Goal: Transaction & Acquisition: Book appointment/travel/reservation

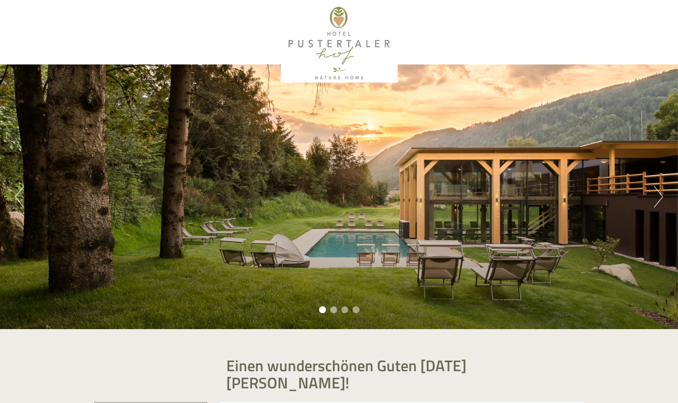
scroll to position [554, 0]
click at [660, 200] on button "Next" at bounding box center [658, 196] width 9 height 21
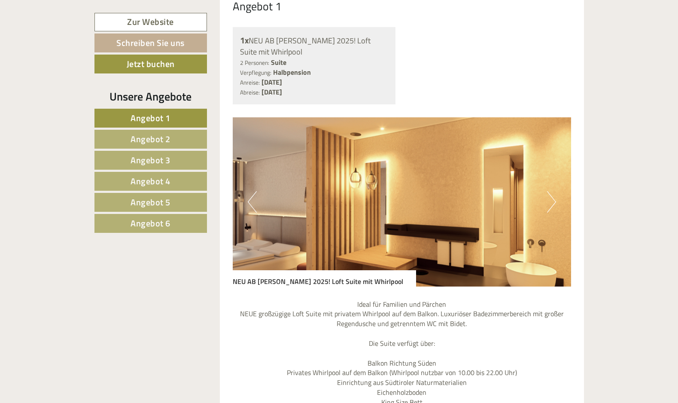
scroll to position [722, 0]
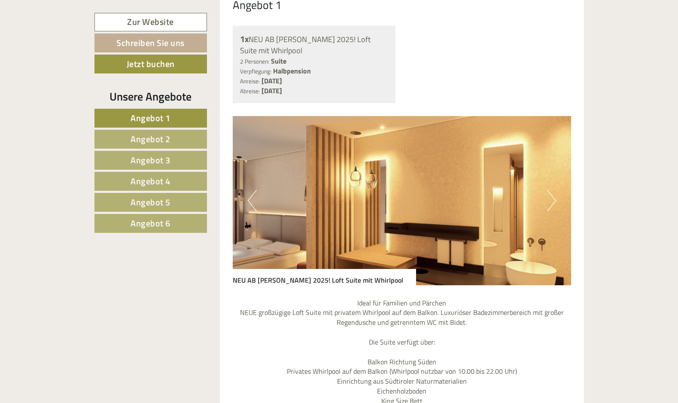
click at [552, 190] on button "Next" at bounding box center [551, 200] width 9 height 21
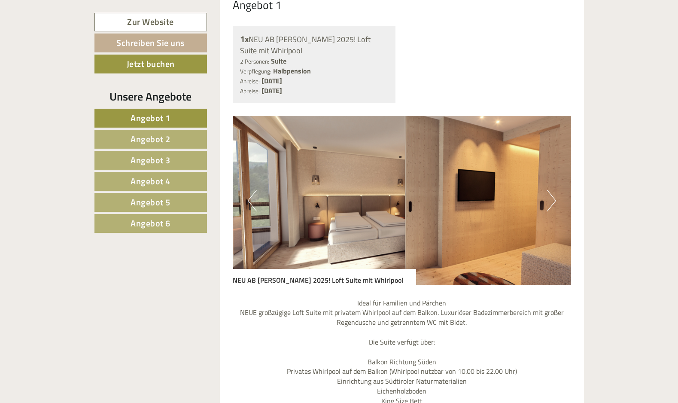
click at [552, 190] on button "Next" at bounding box center [551, 200] width 9 height 21
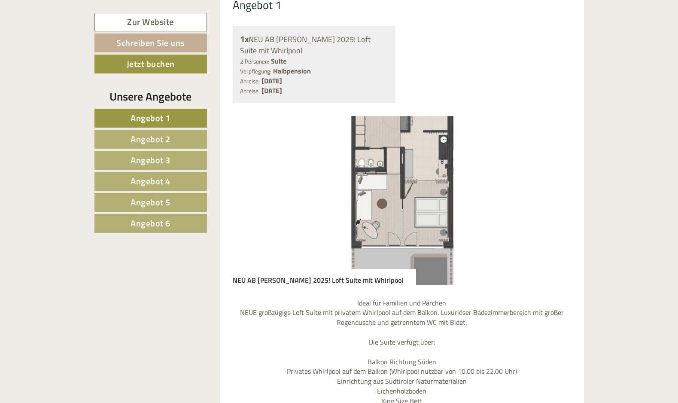
click at [553, 190] on button "Next" at bounding box center [551, 200] width 9 height 21
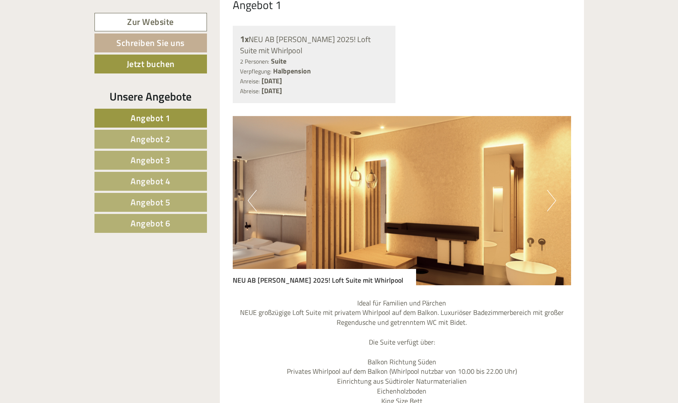
click at [553, 190] on button "Next" at bounding box center [551, 200] width 9 height 21
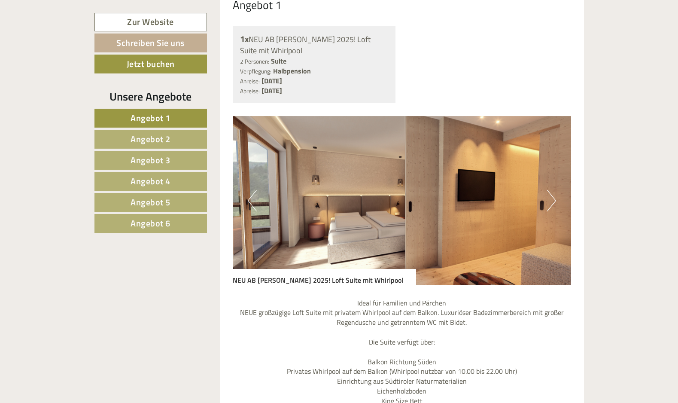
click at [553, 190] on button "Next" at bounding box center [551, 200] width 9 height 21
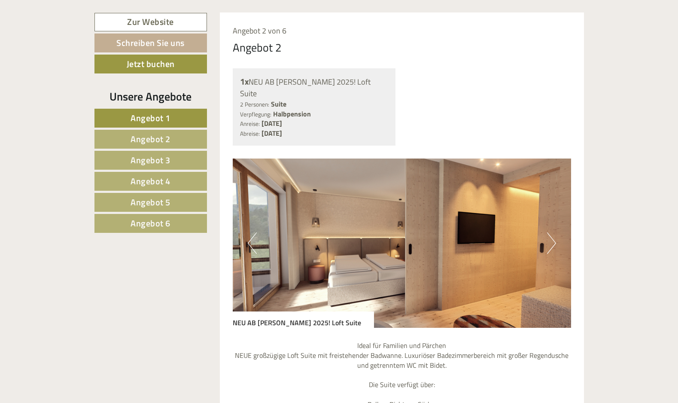
scroll to position [1434, 0]
click at [550, 232] on button "Next" at bounding box center [551, 242] width 9 height 21
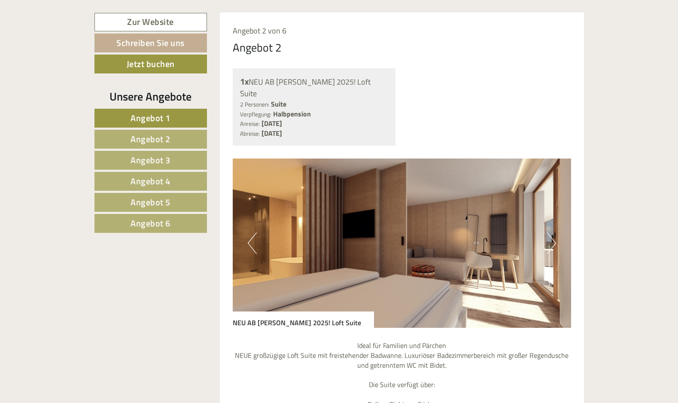
scroll to position [1437, 0]
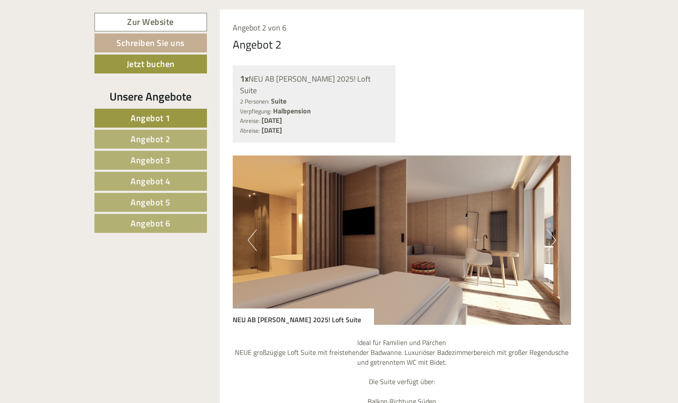
click at [551, 229] on button "Next" at bounding box center [551, 239] width 9 height 21
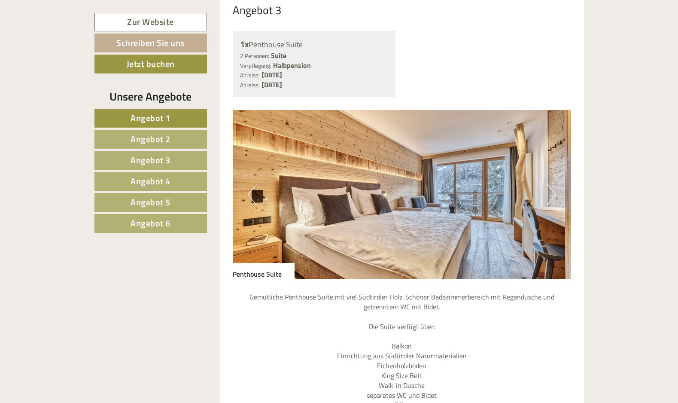
scroll to position [2221, 0]
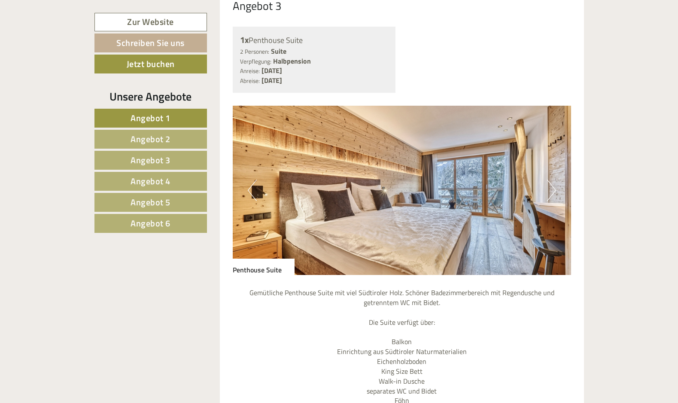
click at [551, 180] on button "Next" at bounding box center [551, 190] width 9 height 21
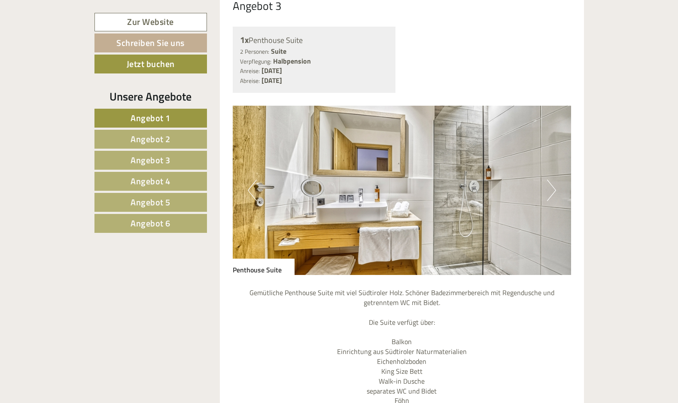
click at [551, 180] on button "Next" at bounding box center [551, 190] width 9 height 21
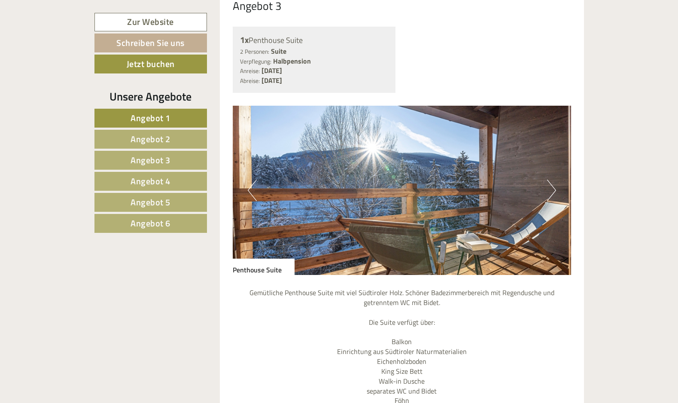
click at [551, 180] on button "Next" at bounding box center [551, 190] width 9 height 21
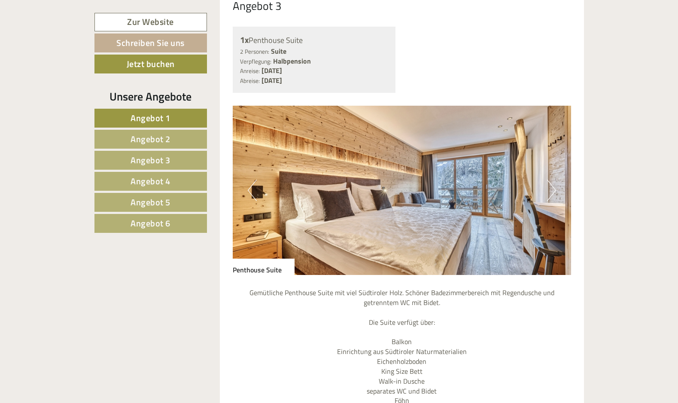
click at [551, 180] on button "Next" at bounding box center [551, 190] width 9 height 21
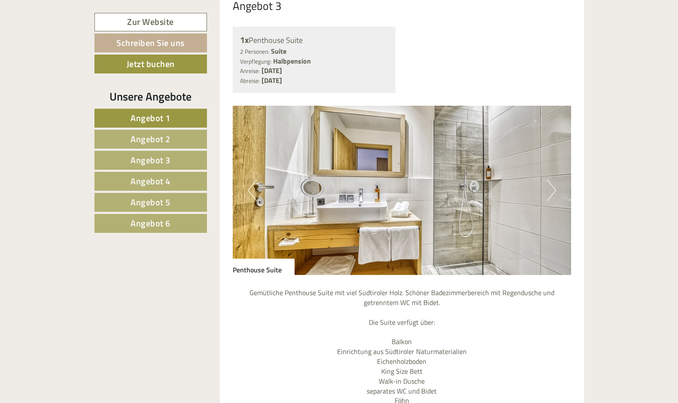
click at [551, 180] on button "Next" at bounding box center [551, 190] width 9 height 21
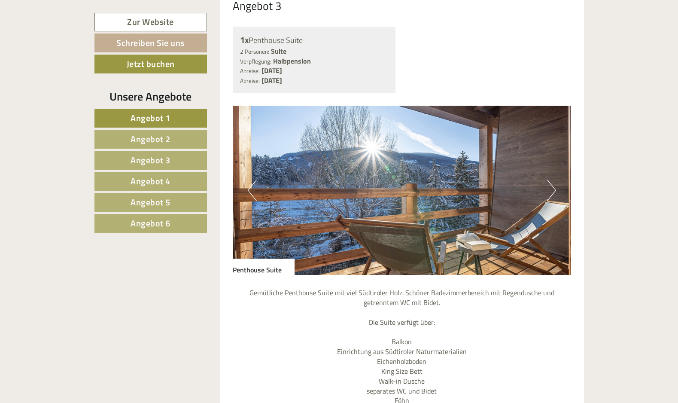
click at [551, 180] on button "Next" at bounding box center [551, 190] width 9 height 21
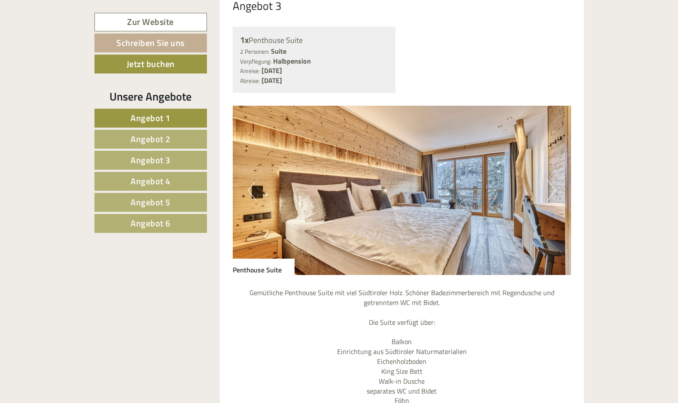
click at [551, 180] on button "Next" at bounding box center [551, 190] width 9 height 21
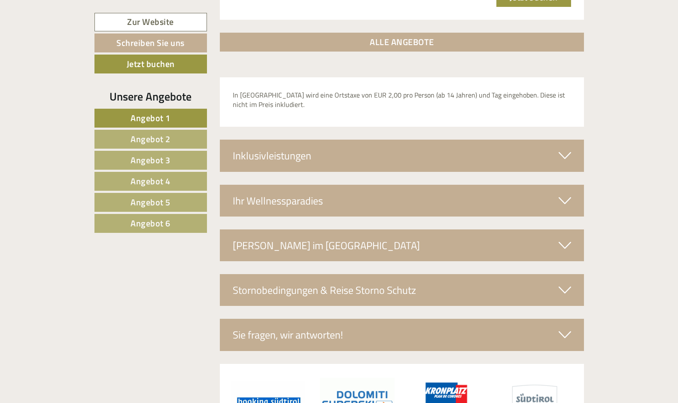
scroll to position [2872, 0]
click at [562, 194] on icon at bounding box center [565, 201] width 12 height 15
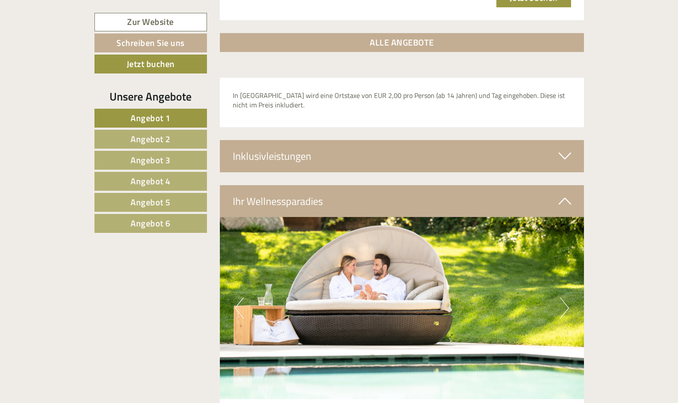
click at [556, 244] on img at bounding box center [402, 308] width 364 height 182
click at [567, 297] on button "Next" at bounding box center [564, 307] width 9 height 21
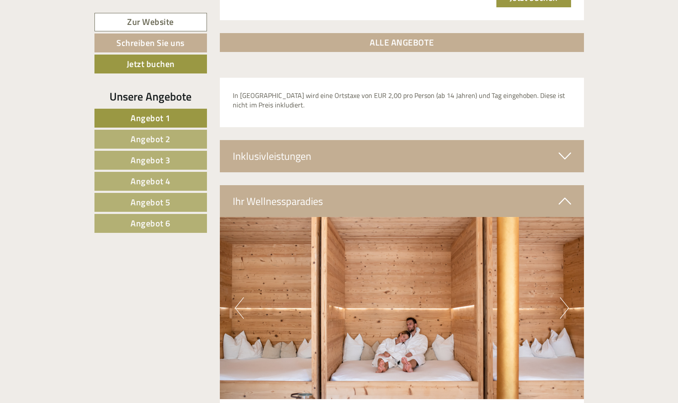
click at [567, 297] on button "Next" at bounding box center [564, 307] width 9 height 21
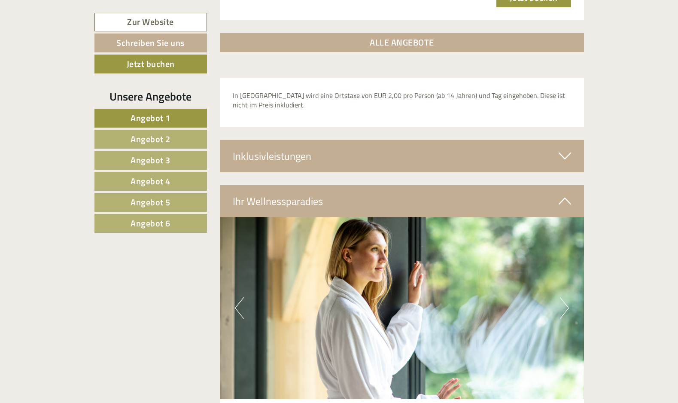
click at [567, 297] on button "Next" at bounding box center [564, 307] width 9 height 21
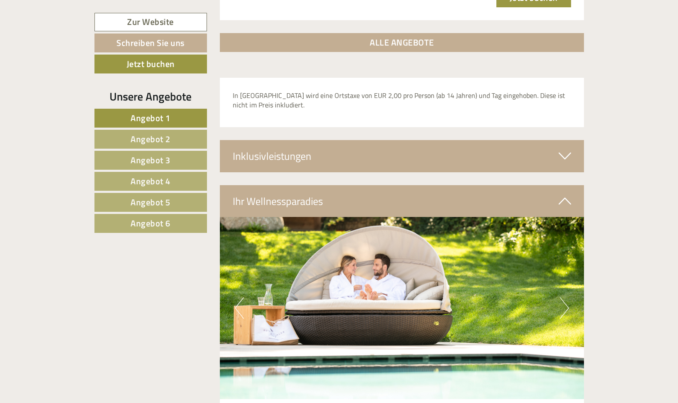
click at [567, 297] on button "Next" at bounding box center [564, 307] width 9 height 21
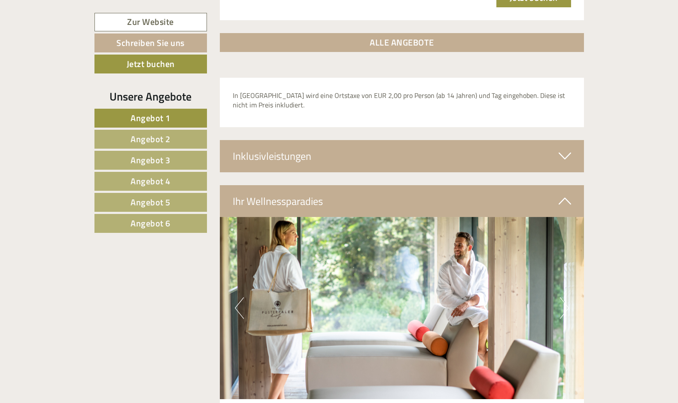
click at [567, 297] on button "Next" at bounding box center [564, 307] width 9 height 21
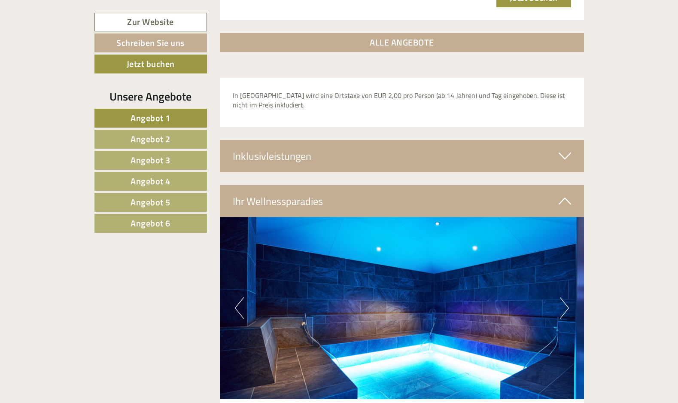
click at [567, 297] on button "Next" at bounding box center [564, 307] width 9 height 21
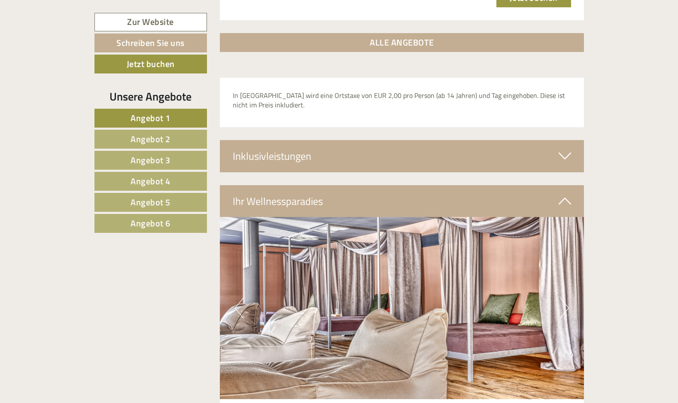
click at [567, 297] on button "Next" at bounding box center [564, 307] width 9 height 21
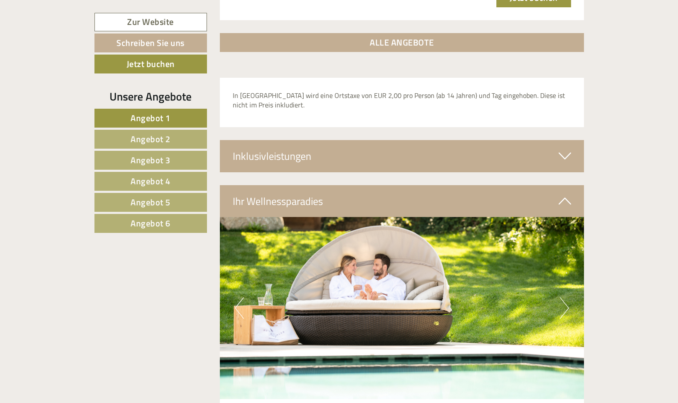
click at [567, 297] on button "Next" at bounding box center [564, 307] width 9 height 21
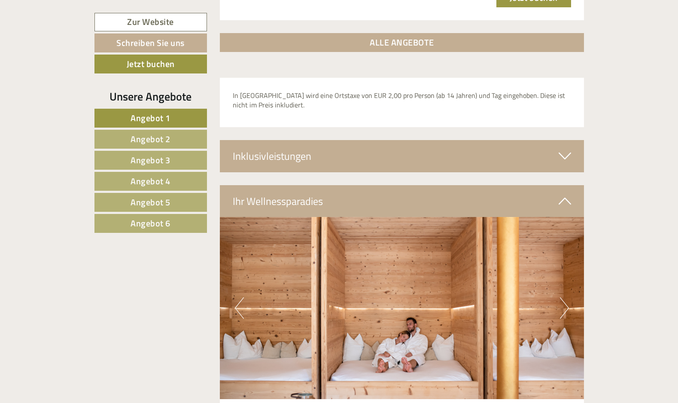
click at [567, 297] on button "Next" at bounding box center [564, 307] width 9 height 21
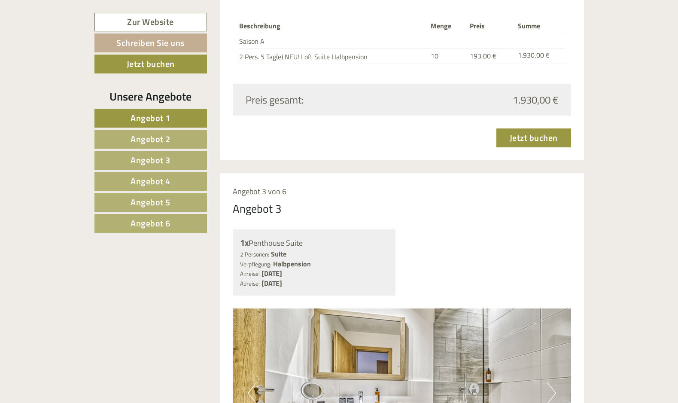
scroll to position [2020, 0]
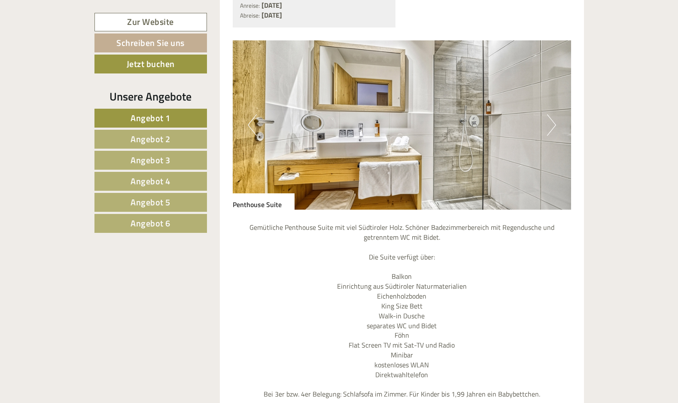
click at [162, 219] on span "Angebot 6" at bounding box center [151, 223] width 40 height 13
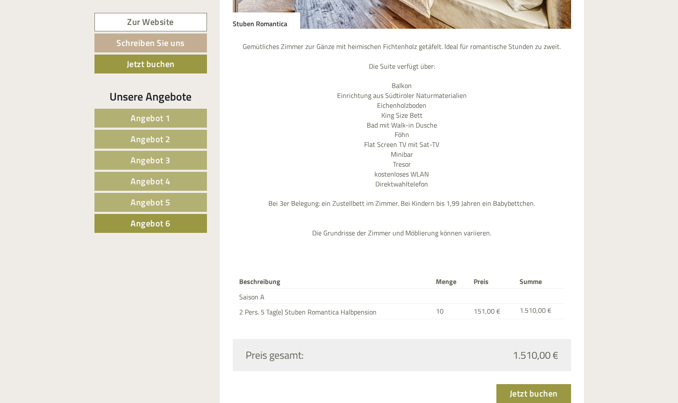
scroll to position [968, 0]
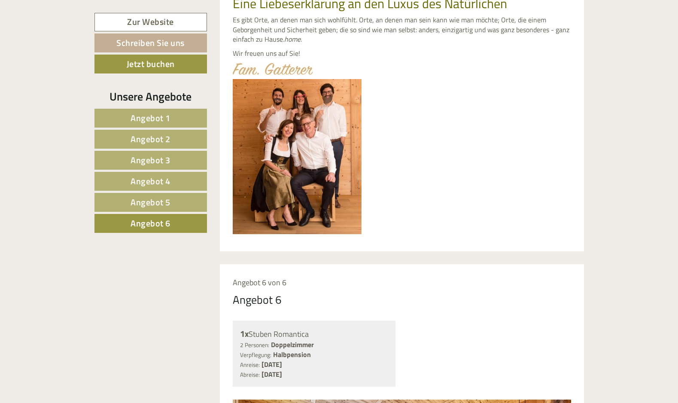
click at [156, 118] on span "Angebot 1" at bounding box center [151, 117] width 40 height 13
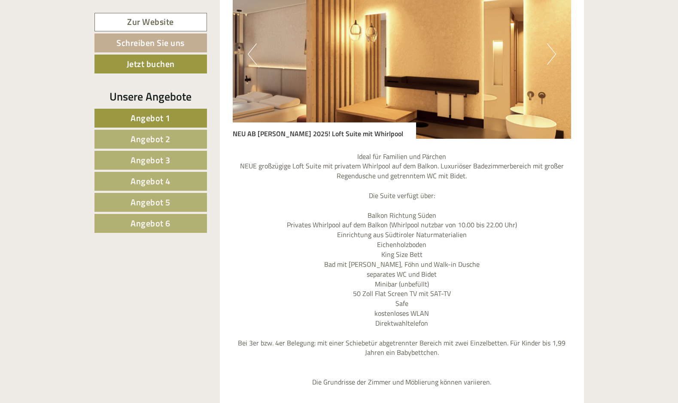
scroll to position [868, 0]
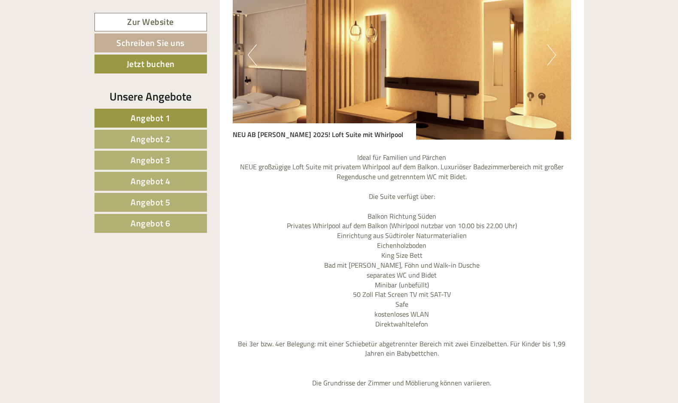
click at [189, 140] on link "Angebot 2" at bounding box center [151, 139] width 113 height 19
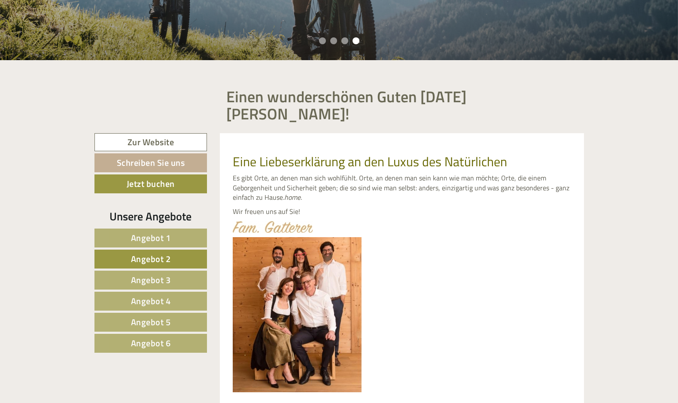
scroll to position [268, 0]
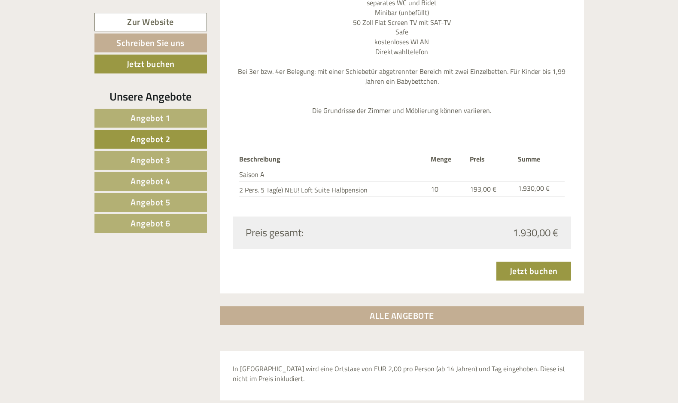
click at [150, 160] on span "Angebot 3" at bounding box center [151, 159] width 40 height 13
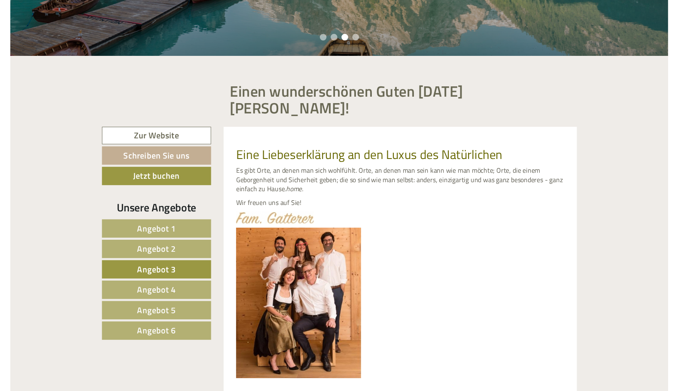
scroll to position [273, 0]
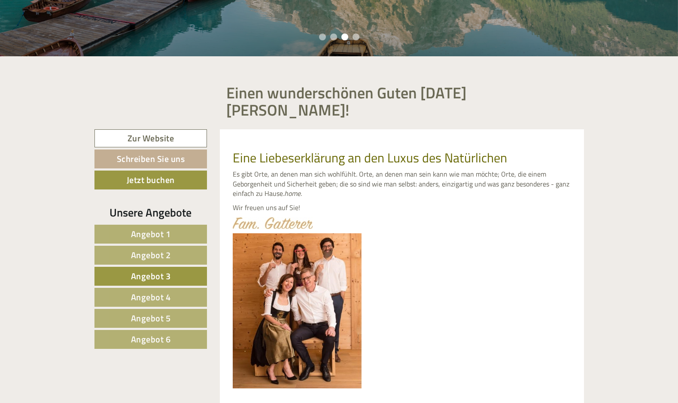
click at [160, 129] on link "Zur Website" at bounding box center [151, 138] width 113 height 18
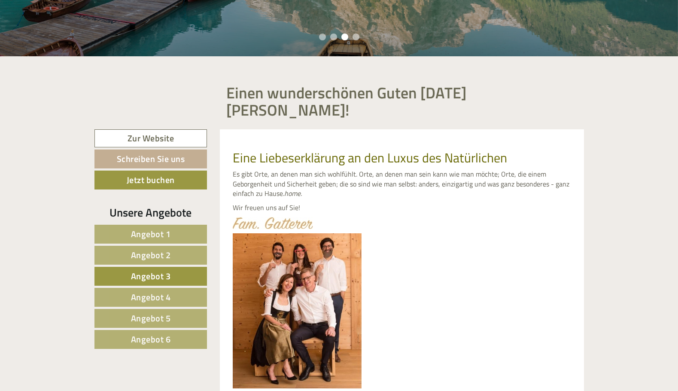
drag, startPoint x: 169, startPoint y: 235, endPoint x: 173, endPoint y: 231, distance: 5.2
click at [170, 248] on span "Angebot 2" at bounding box center [151, 254] width 40 height 13
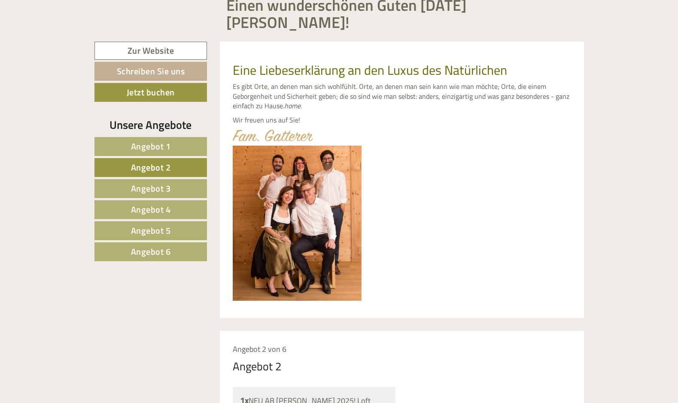
scroll to position [361, 0]
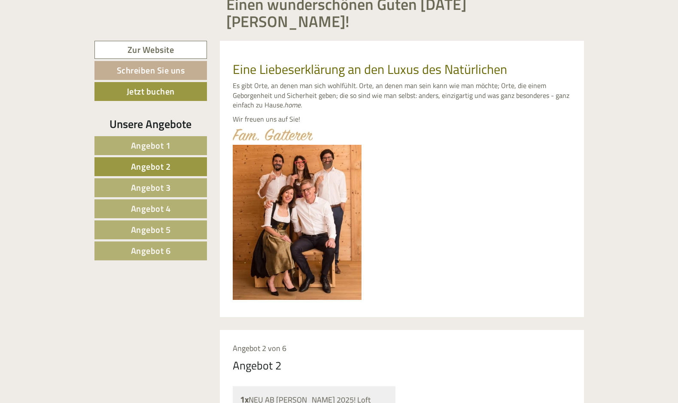
click at [169, 41] on link "Zur Website" at bounding box center [151, 50] width 113 height 18
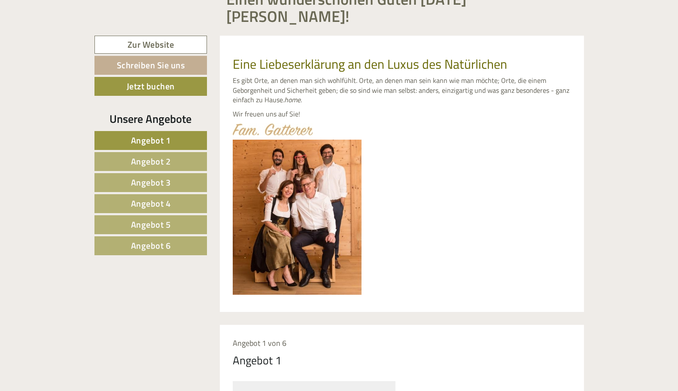
scroll to position [368, 0]
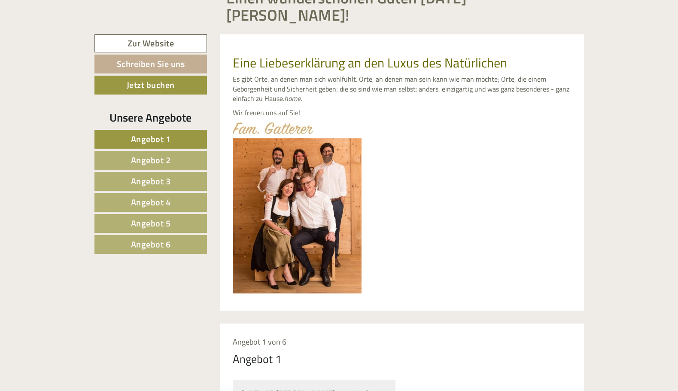
click at [167, 153] on span "Angebot 2" at bounding box center [151, 159] width 40 height 13
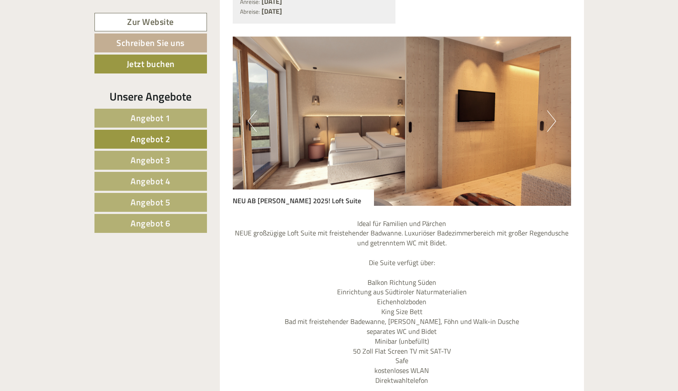
scroll to position [806, 0]
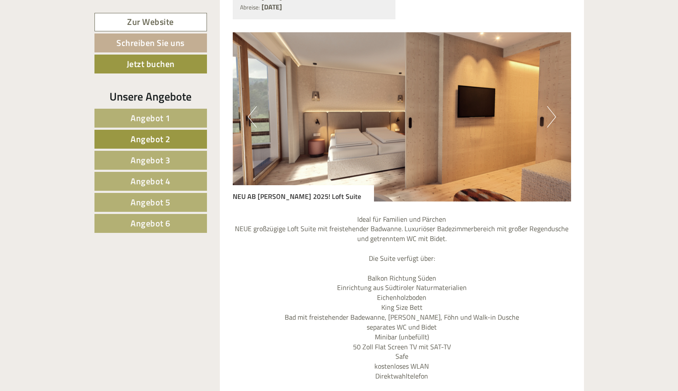
click at [553, 106] on button "Next" at bounding box center [551, 116] width 9 height 21
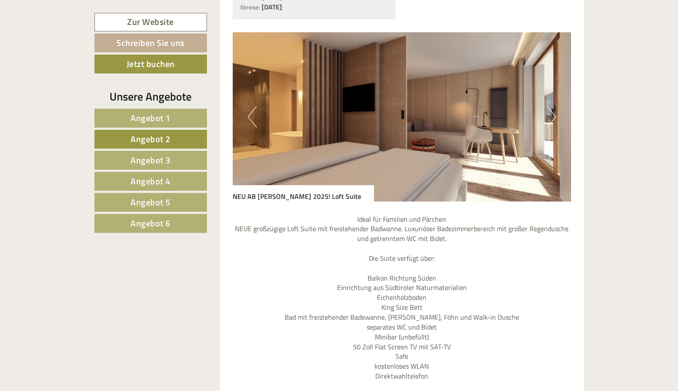
click at [553, 106] on button "Next" at bounding box center [551, 116] width 9 height 21
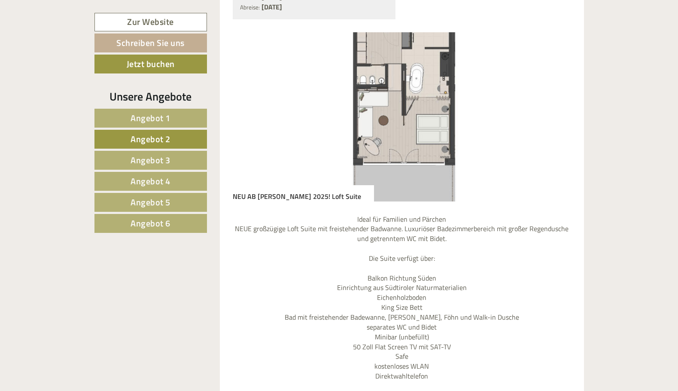
click at [553, 106] on button "Next" at bounding box center [551, 116] width 9 height 21
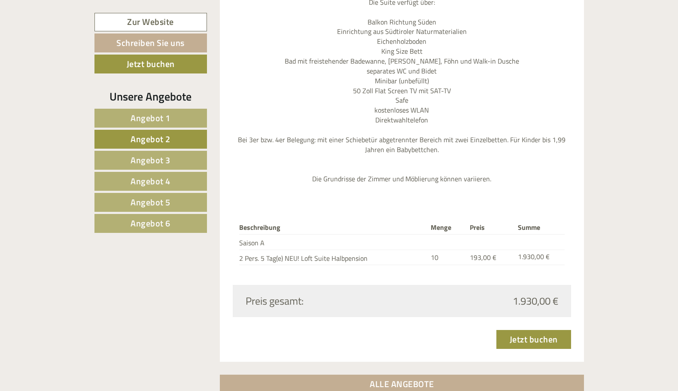
scroll to position [1062, 0]
click at [532, 330] on link "Jetzt buchen" at bounding box center [534, 339] width 75 height 19
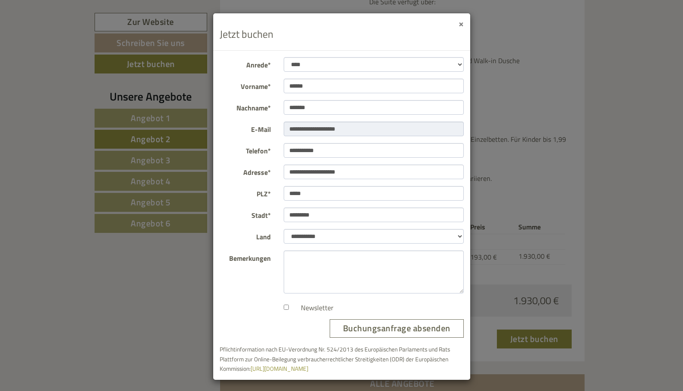
click at [458, 22] on button "×" at bounding box center [460, 23] width 5 height 9
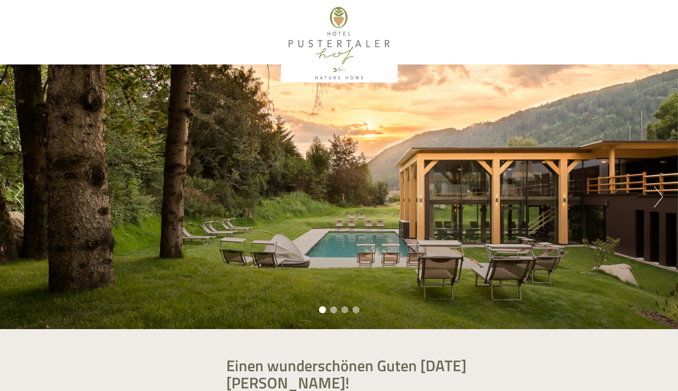
scroll to position [0, 0]
